Goal: Navigation & Orientation: Find specific page/section

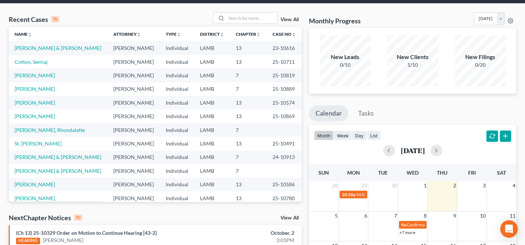
scroll to position [66, 0]
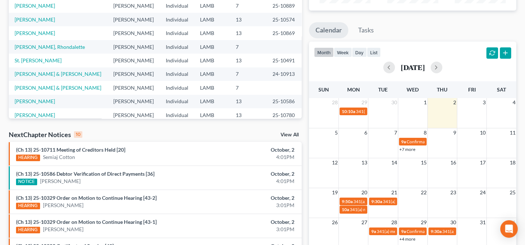
scroll to position [132, 0]
